Goal: Check status

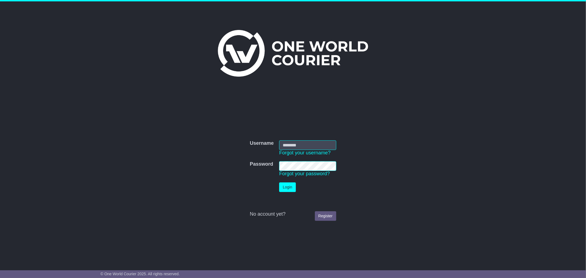
click at [300, 145] on input "Username" at bounding box center [307, 145] width 57 height 10
type input "**********"
click button "Login" at bounding box center [287, 187] width 16 height 10
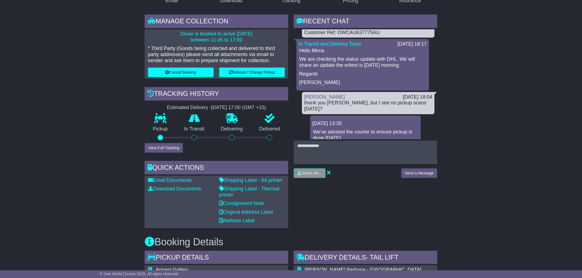
scroll to position [31, 0]
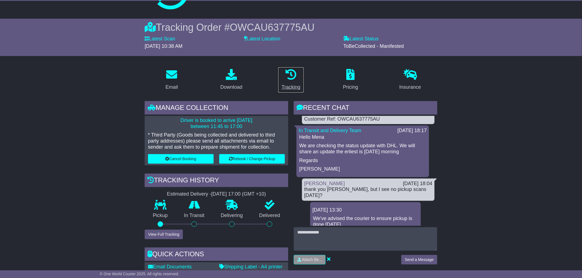
click at [291, 79] on icon at bounding box center [290, 74] width 11 height 11
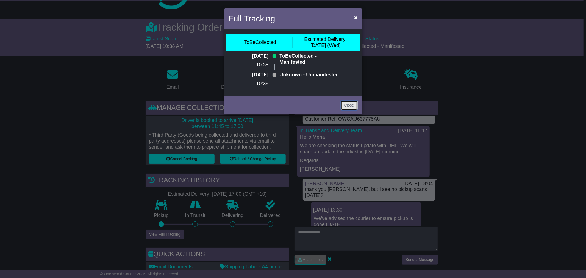
click at [350, 110] on link "Close" at bounding box center [349, 106] width 17 height 10
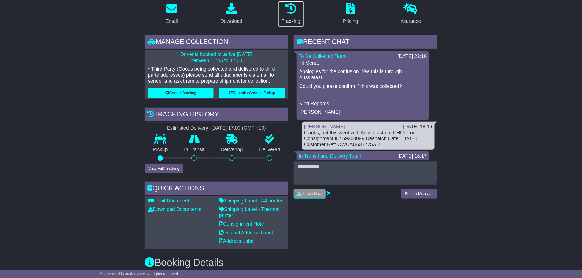
scroll to position [122, 0]
